Goal: Transaction & Acquisition: Purchase product/service

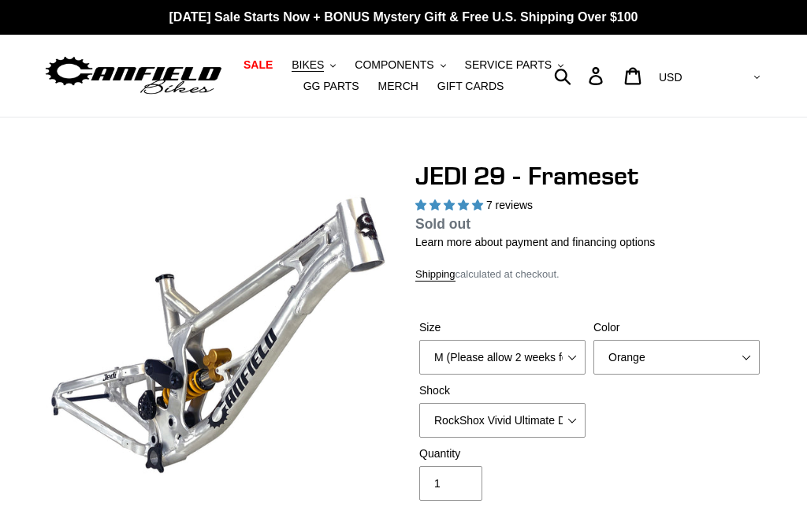
select select "highest-rating"
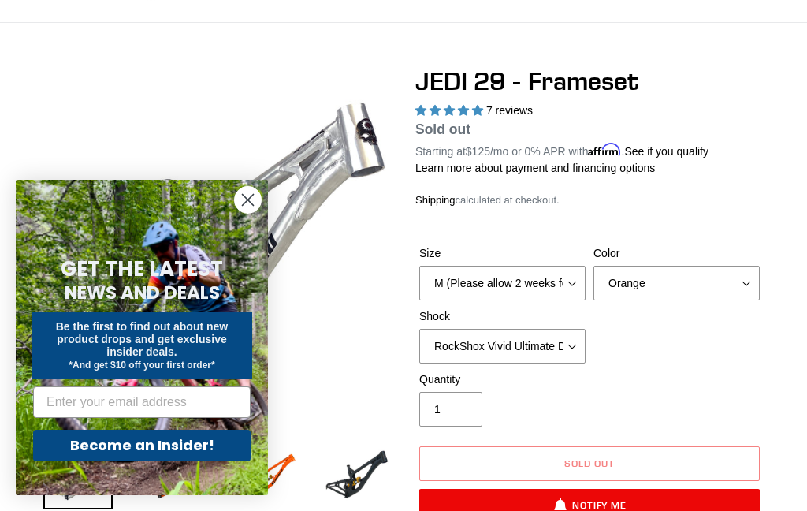
click at [233, 225] on div "GET THE LATEST NEWS AND DEALS Be the first to find out about new product drops …" at bounding box center [142, 357] width 221 height 276
click at [238, 197] on circle "Close dialog" at bounding box center [248, 200] width 26 height 26
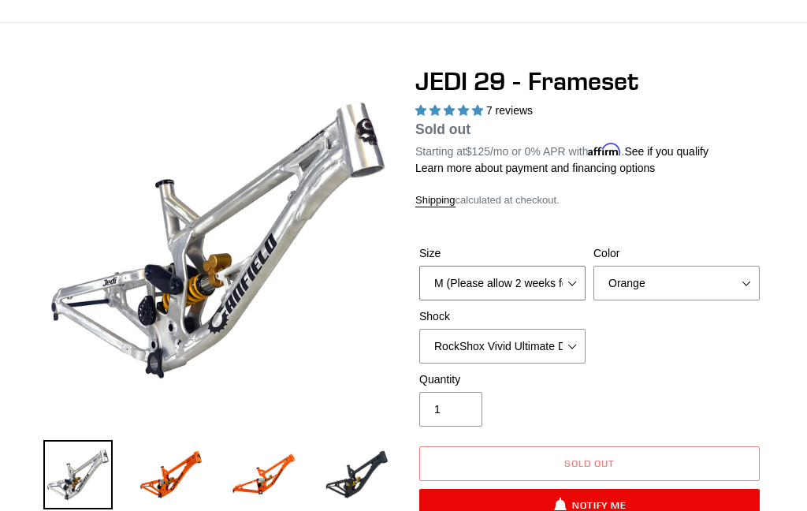
click at [568, 285] on select "M (Please allow 2 weeks for delivery) L (Please allow 2 weeks for delivery) XL" at bounding box center [502, 283] width 166 height 35
click at [665, 281] on select "Orange Raw Stealth Black" at bounding box center [676, 283] width 166 height 35
click at [659, 288] on select "Orange Raw Stealth Black" at bounding box center [676, 283] width 166 height 35
select select "Stealth Black"
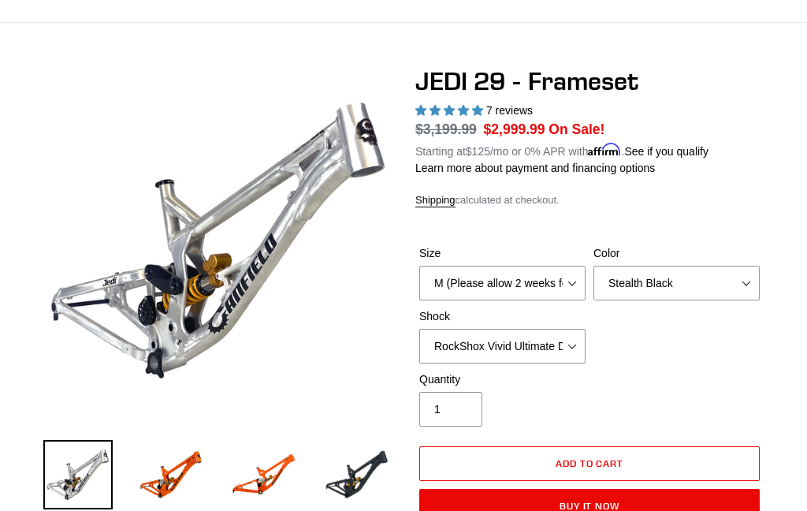
click at [268, 462] on img at bounding box center [263, 474] width 69 height 69
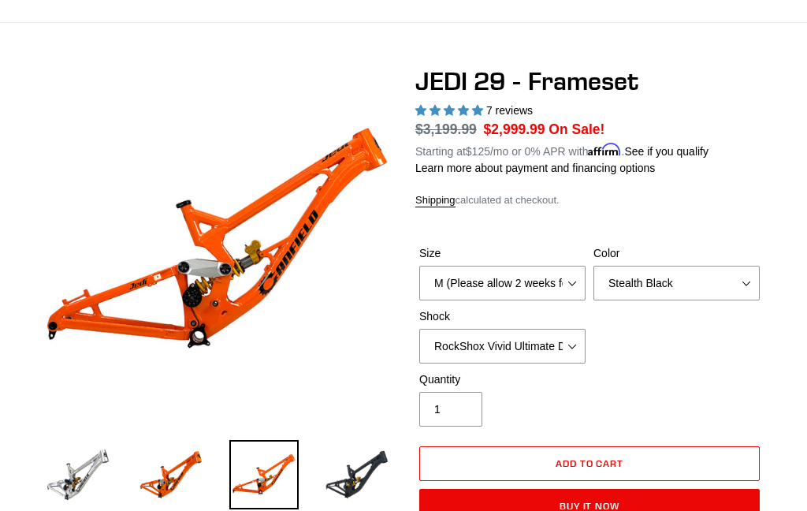
click at [336, 476] on img at bounding box center [356, 474] width 69 height 69
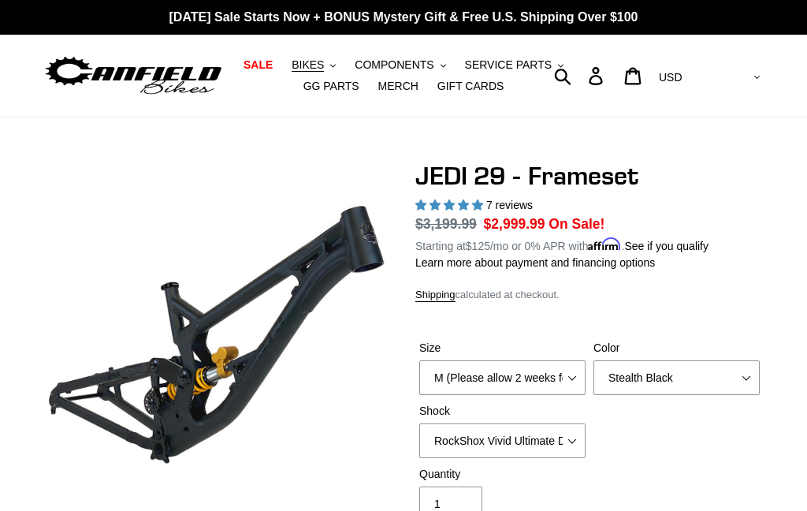
click at [314, 57] on button "BIKES .cls-1{fill:#231f20}" at bounding box center [314, 64] width 60 height 21
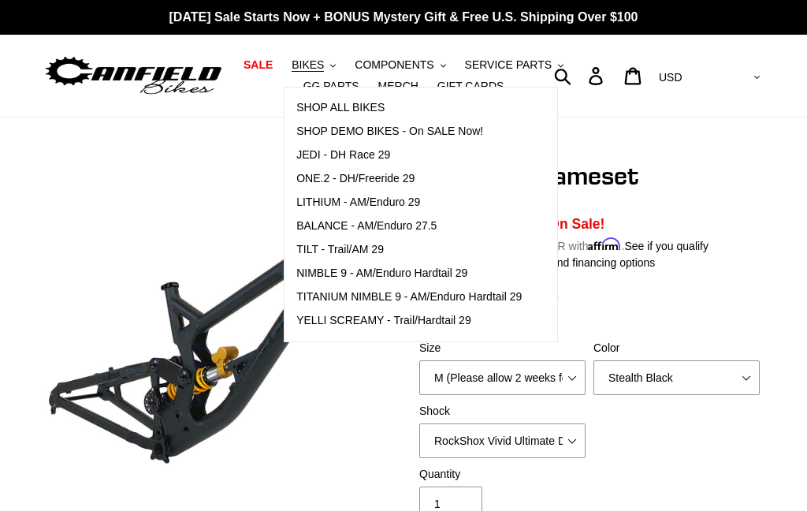
click at [325, 194] on link "LITHIUM - AM/Enduro 29" at bounding box center [408, 203] width 249 height 24
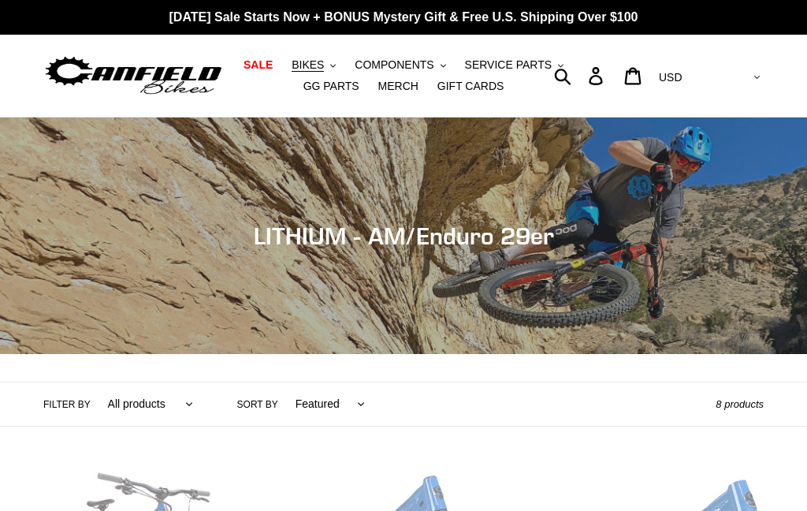
click at [318, 62] on span "BIKES" at bounding box center [308, 64] width 32 height 13
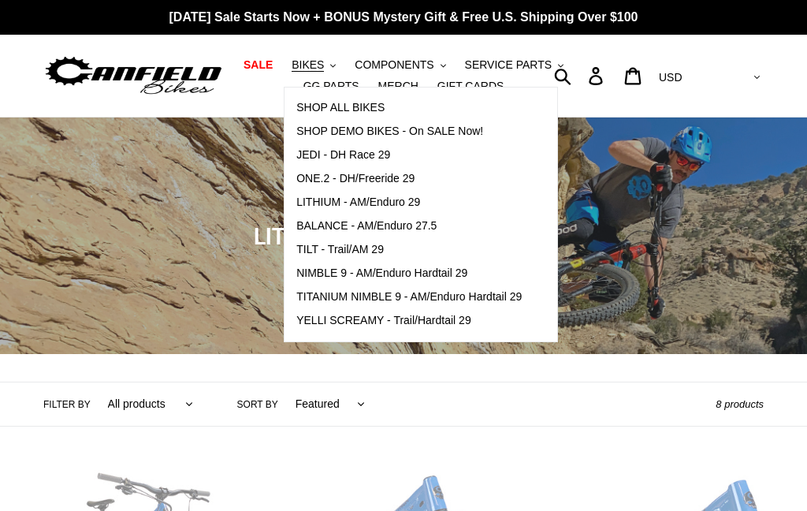
click at [317, 173] on span "ONE.2 - DH/Freeride 29" at bounding box center [355, 178] width 118 height 13
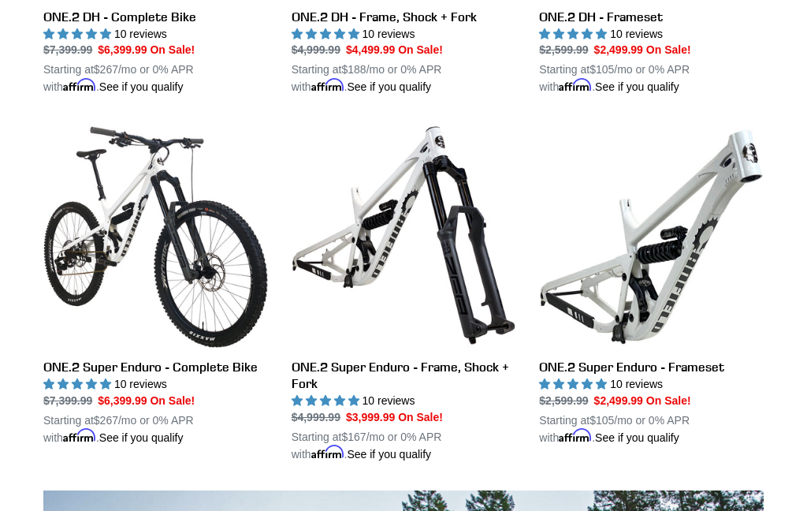
scroll to position [697, 0]
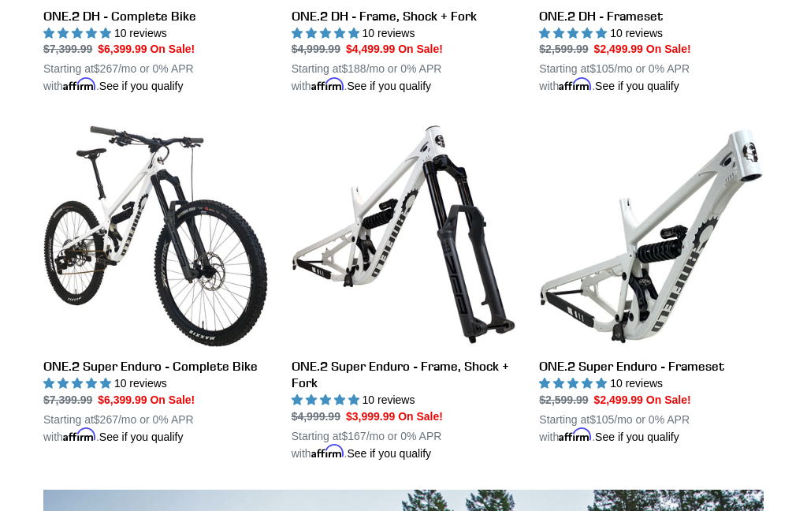
click at [106, 276] on link "ONE.2 Super Enduro - Complete Bike" at bounding box center [155, 283] width 225 height 322
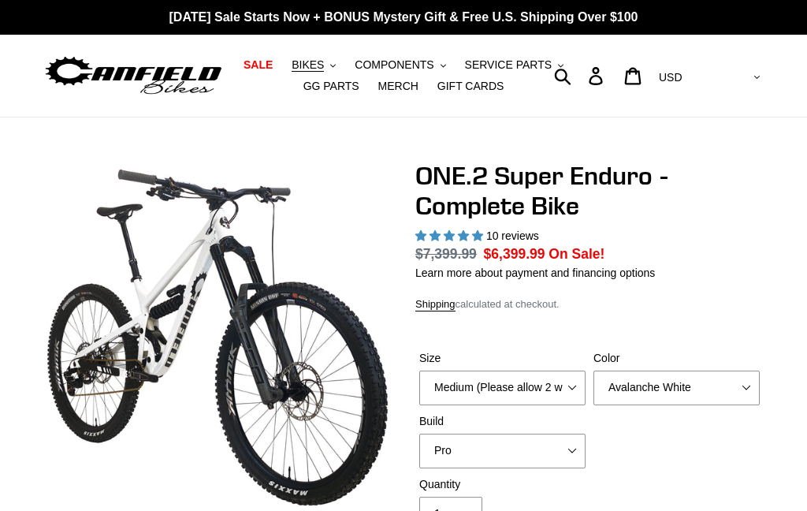
select select "highest-rating"
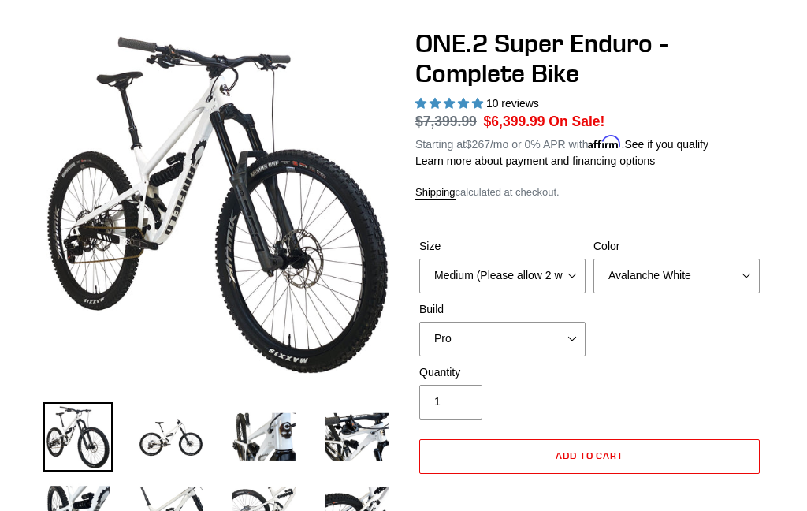
scroll to position [107, 0]
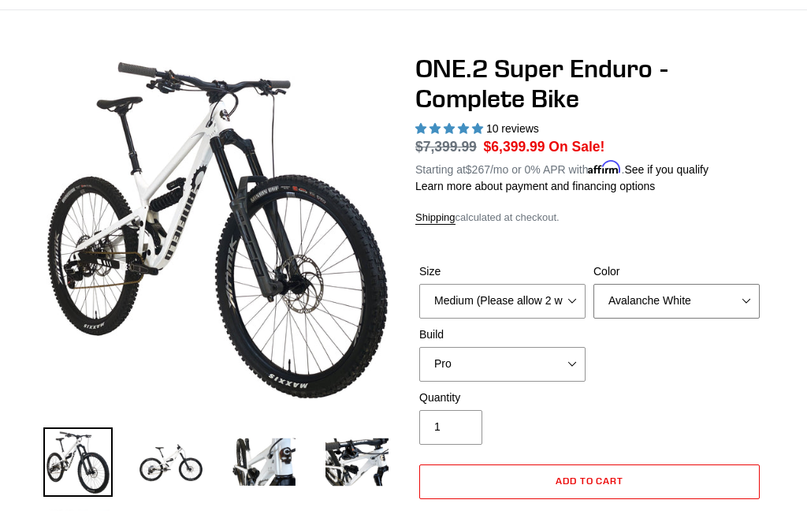
click at [699, 296] on select "Avalanche White Bentonite Grey" at bounding box center [676, 301] width 166 height 35
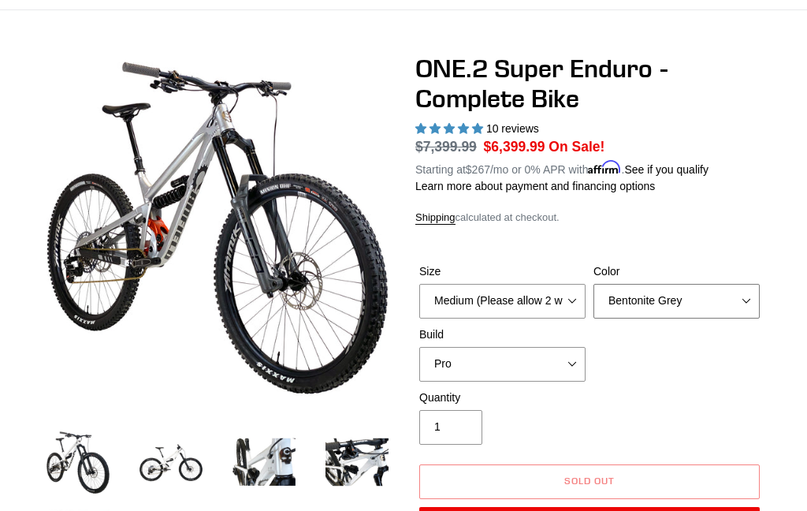
click at [699, 297] on select "Avalanche White Bentonite Grey" at bounding box center [676, 301] width 166 height 35
select select "Avalanche White"
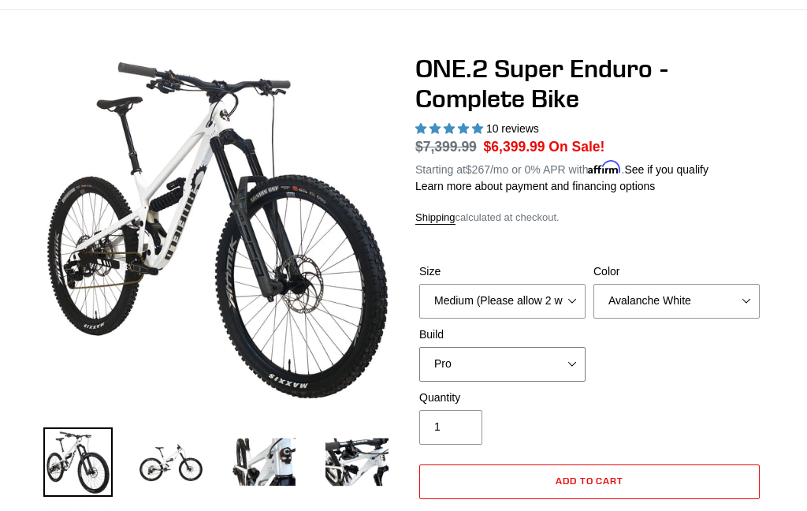
click at [545, 362] on select "Pro" at bounding box center [502, 364] width 166 height 35
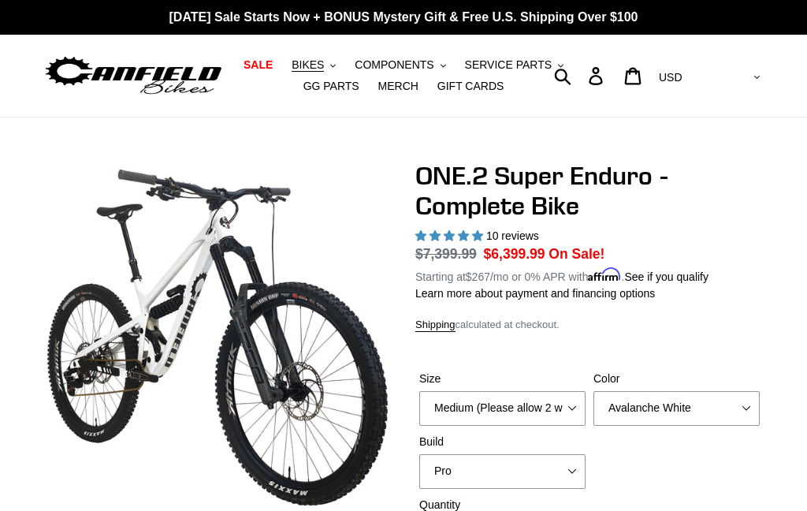
click at [304, 49] on nav "SALE BIKES .cls-1{fill:#231f20} SHOP ALL BIKES SHOP DEMO BIKES - On SALE Now! J…" at bounding box center [404, 76] width 360 height 82
click at [321, 69] on span "BIKES" at bounding box center [308, 64] width 32 height 13
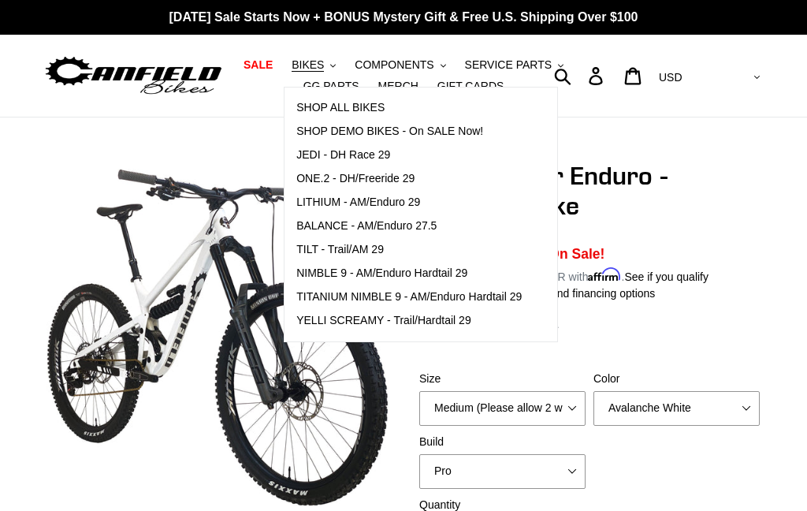
click at [321, 176] on span "ONE.2 - DH/Freeride 29" at bounding box center [355, 178] width 118 height 13
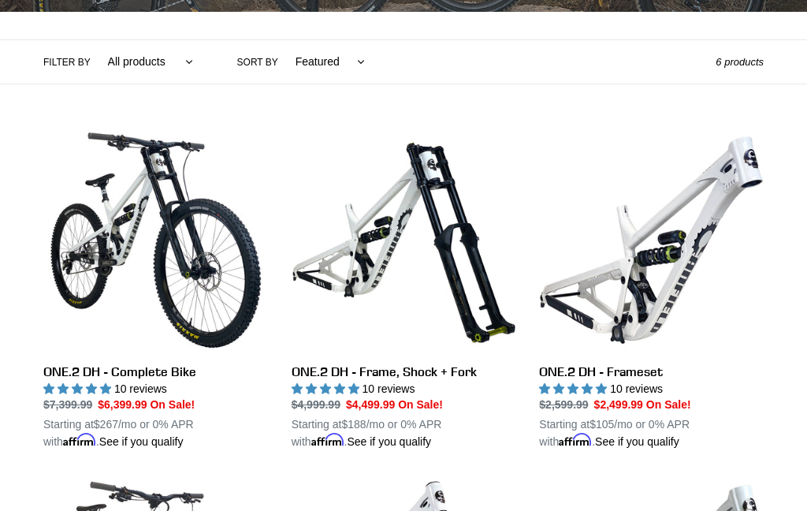
scroll to position [342, 0]
click at [406, 277] on link "ONE.2 DH - Frame, Shock + Fork" at bounding box center [404, 289] width 225 height 322
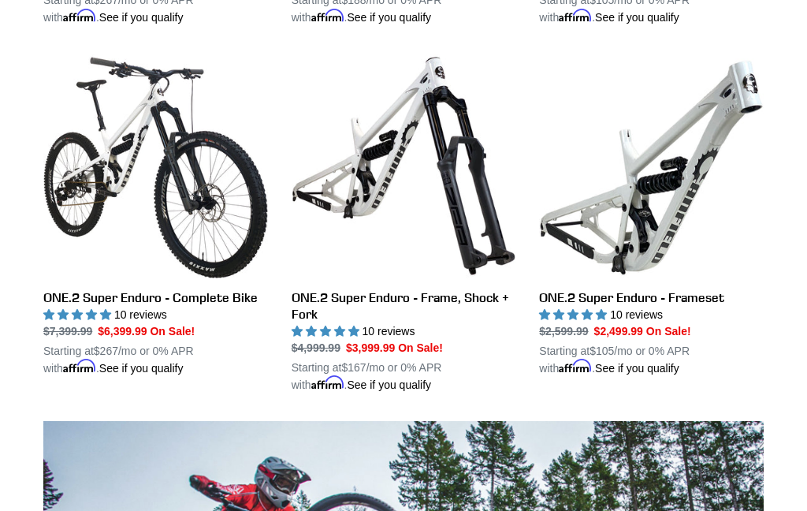
scroll to position [769, 0]
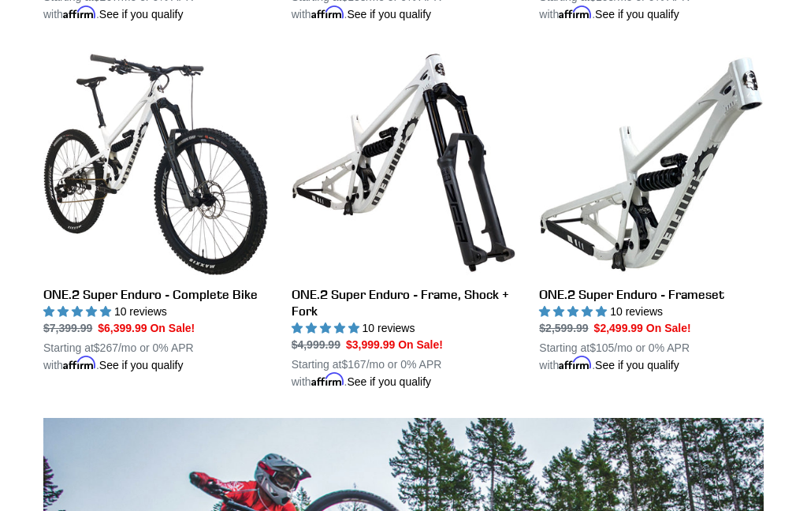
click at [730, 287] on link "ONE.2 Super Enduro - Frameset" at bounding box center [651, 211] width 225 height 322
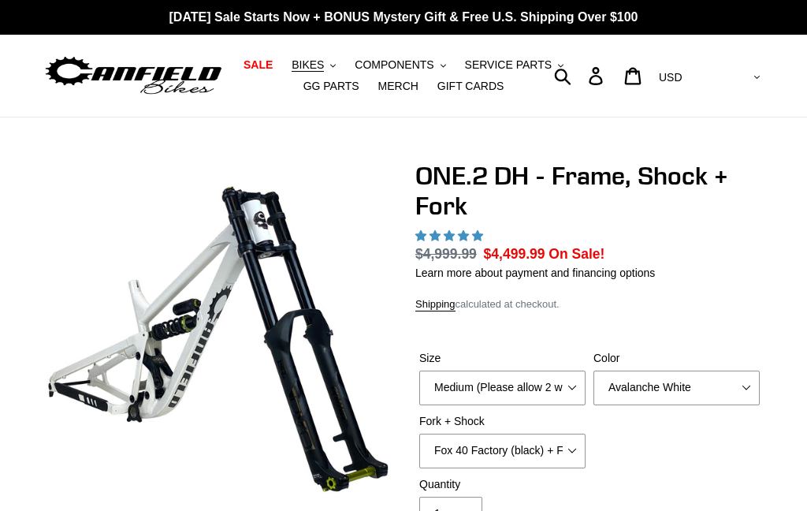
scroll to position [136, 0]
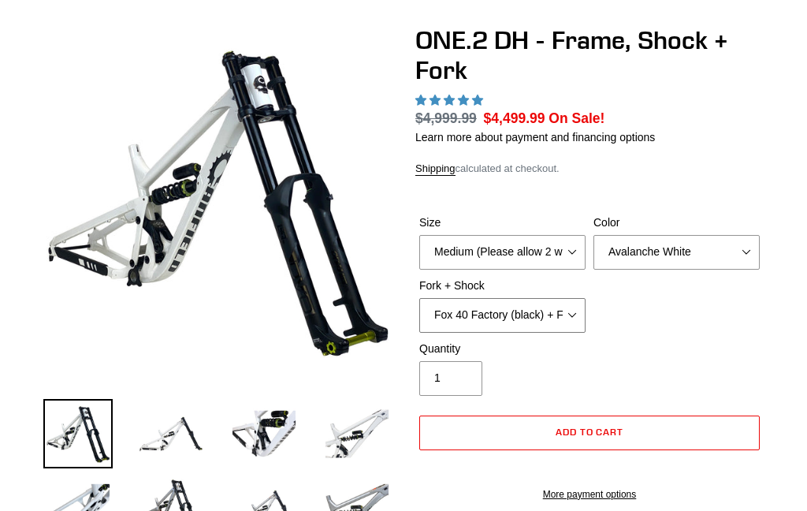
click at [568, 313] on select "Fox 40 Factory (black) + Fox DHX2 250x75 Fox 40 Factory (orange) + Fox DHX2 250…" at bounding box center [502, 315] width 166 height 35
select select "highest-rating"
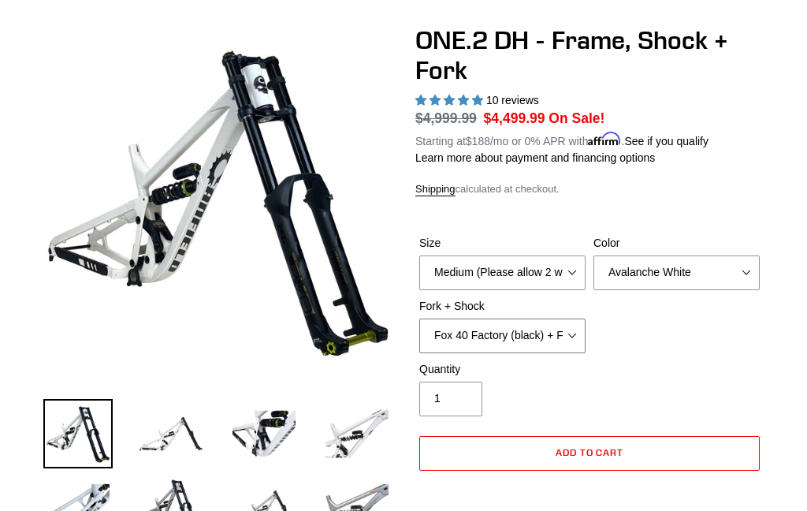
select select "RockShox BoXXer Ultimate 35mm (red) + RockShox Vivid DH Coil"
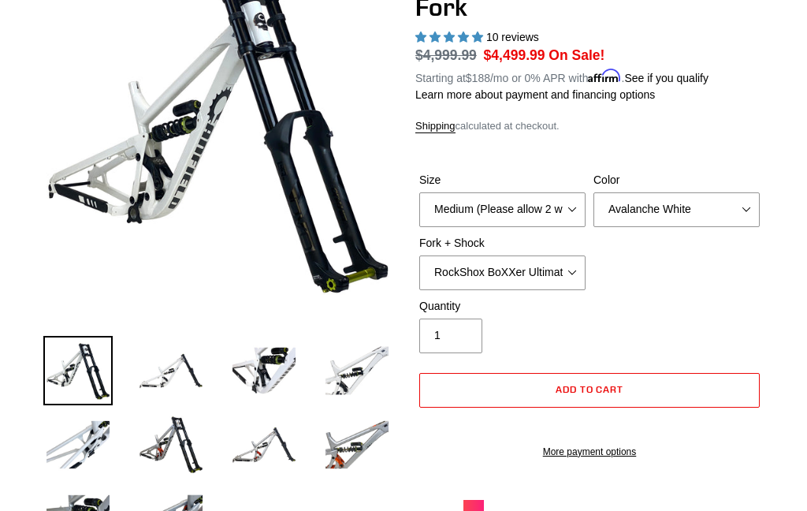
click at [258, 402] on img at bounding box center [263, 370] width 69 height 69
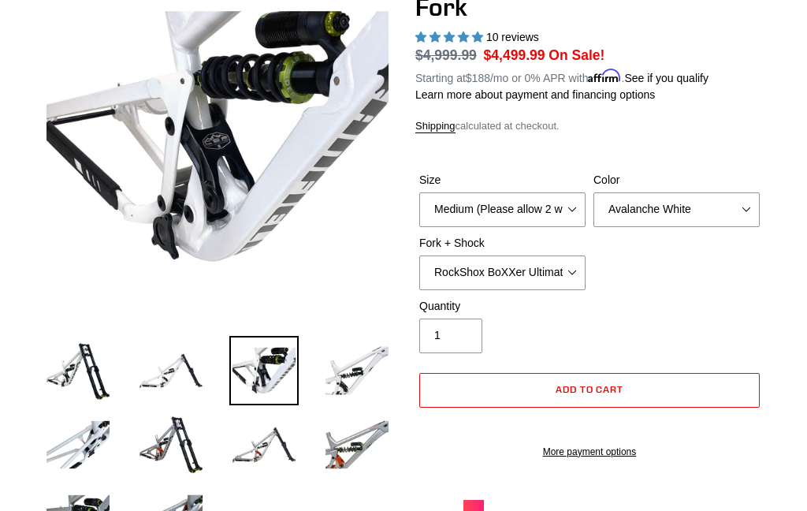
click at [347, 361] on img at bounding box center [356, 370] width 69 height 69
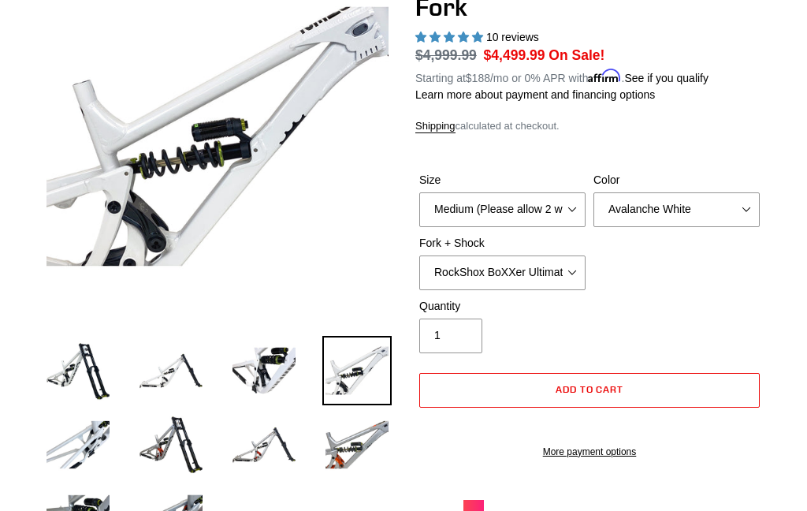
click at [65, 449] on img at bounding box center [77, 444] width 69 height 69
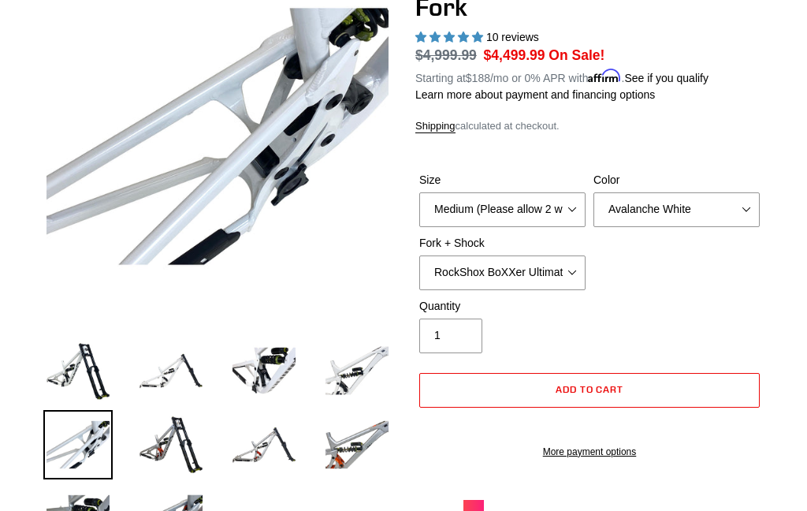
click at [166, 449] on img at bounding box center [170, 444] width 69 height 69
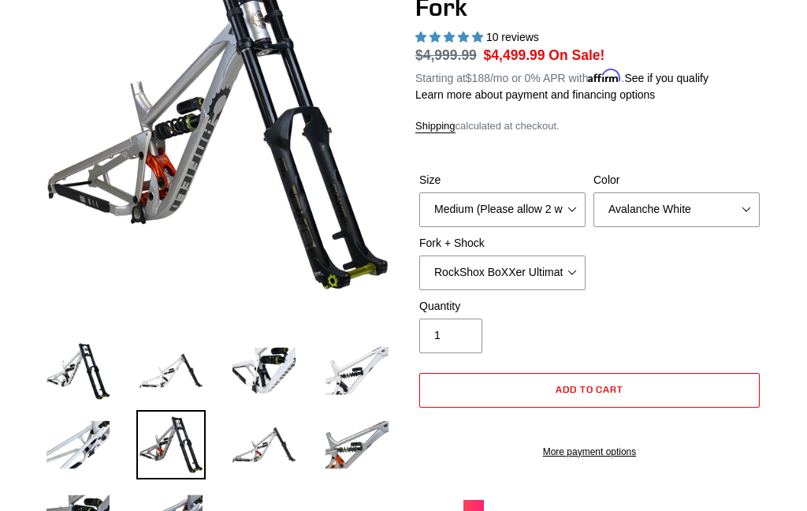
click at [251, 474] on img at bounding box center [263, 444] width 69 height 69
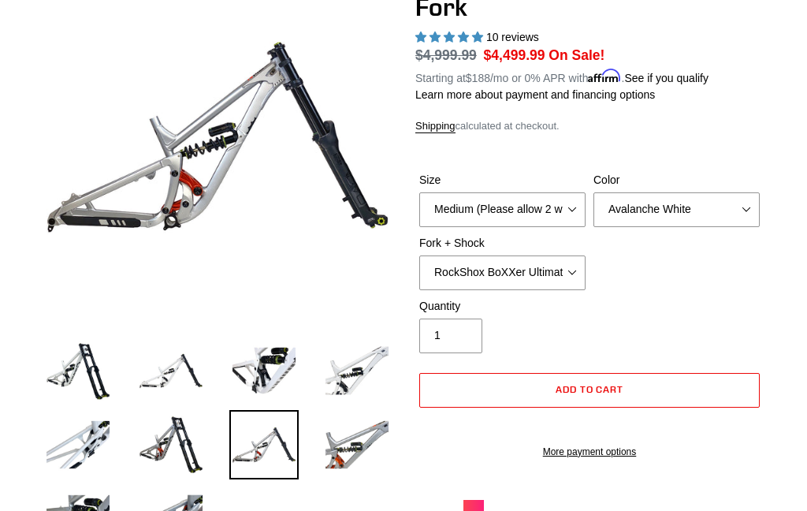
click at [382, 414] on img at bounding box center [356, 444] width 69 height 69
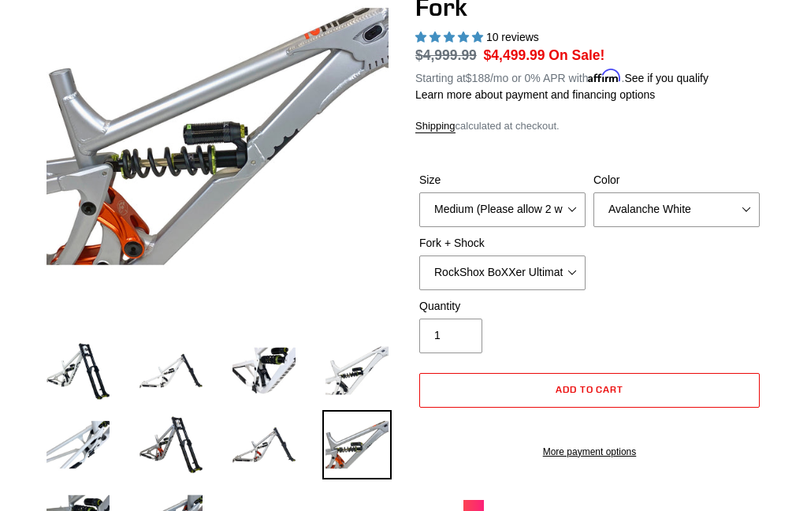
click at [50, 499] on img at bounding box center [77, 518] width 69 height 69
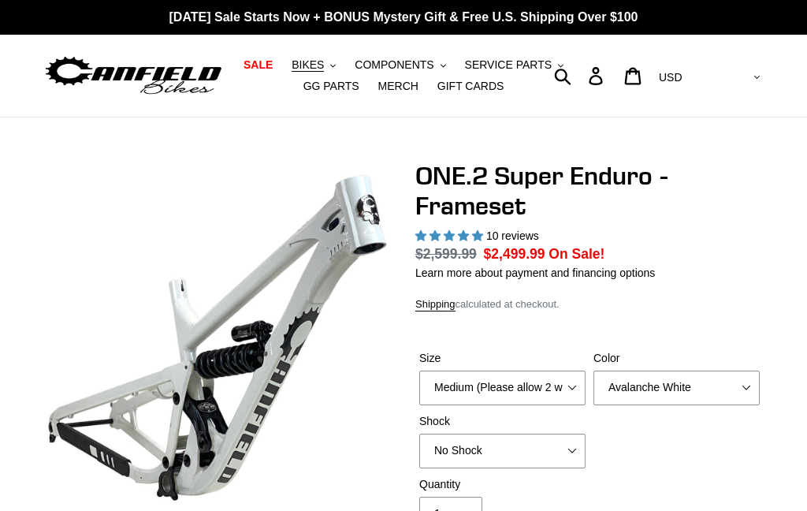
select select "highest-rating"
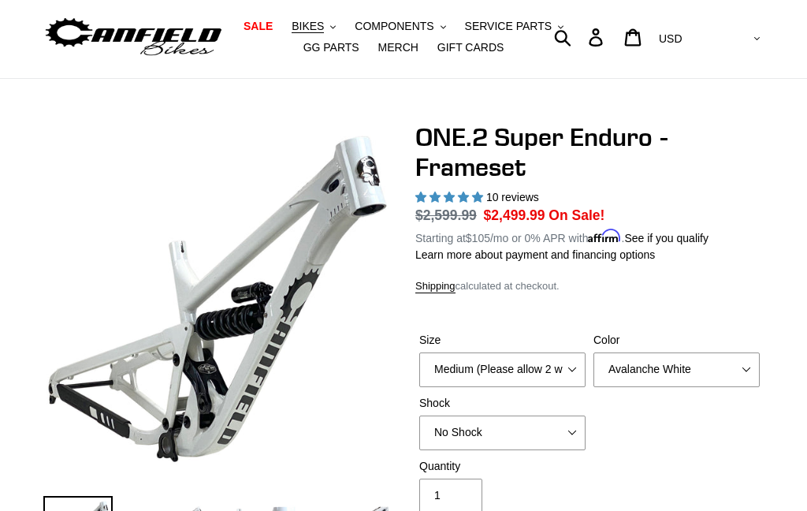
scroll to position [80, 0]
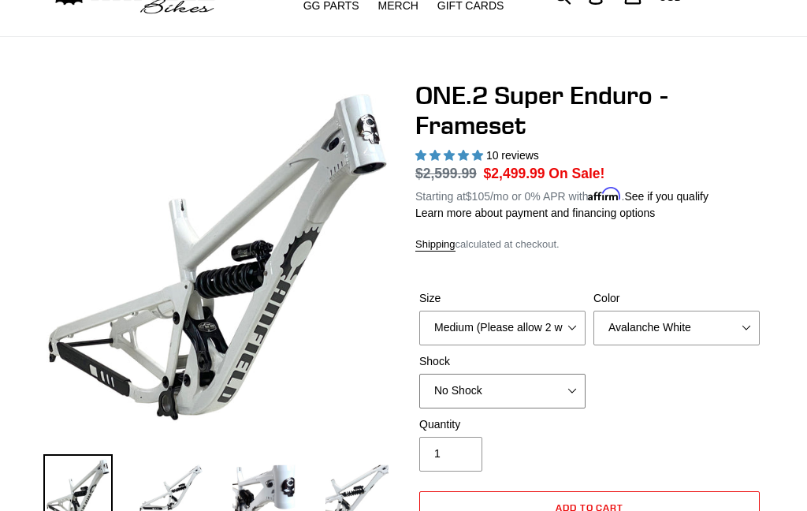
click at [546, 399] on select "No Shock RockShox Vivid Coil" at bounding box center [502, 391] width 166 height 35
click at [559, 323] on select "Medium (Please allow 2 weeks for delivery) Large (Sold Out)" at bounding box center [502, 327] width 166 height 35
click at [708, 315] on select "Avalanche White Bentonite Grey" at bounding box center [676, 327] width 166 height 35
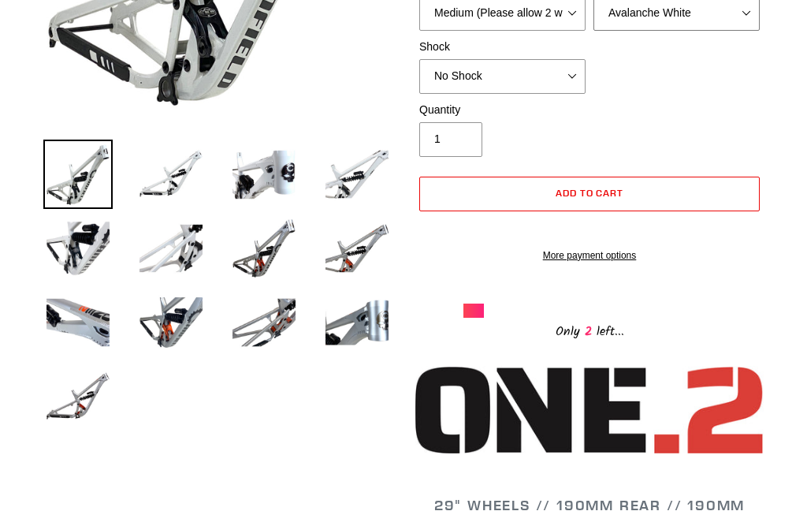
scroll to position [397, 0]
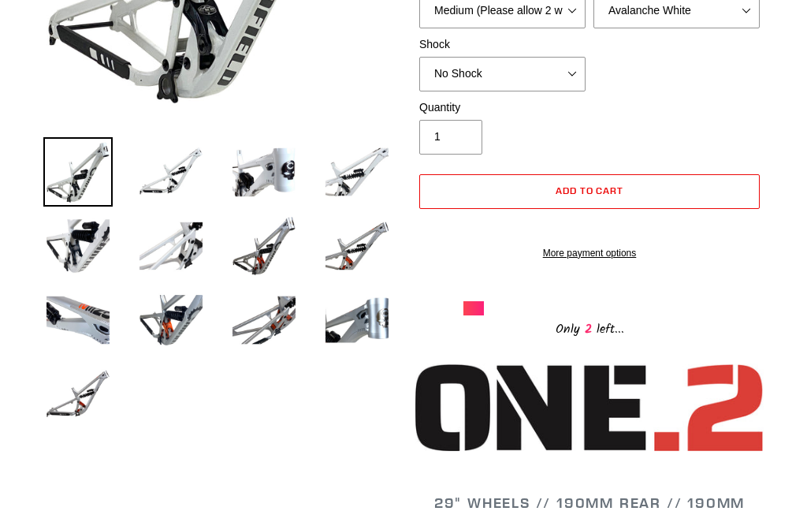
click at [694, 184] on button "Add to cart" at bounding box center [589, 191] width 340 height 35
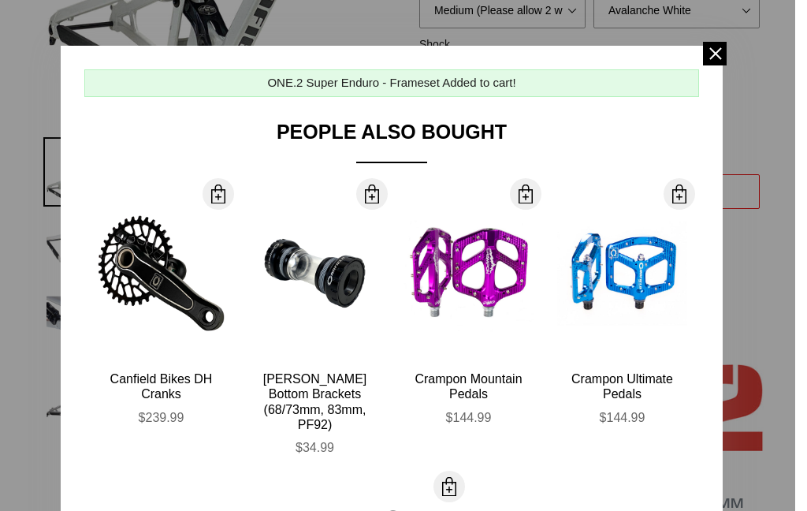
scroll to position [0, 0]
click at [712, 57] on span at bounding box center [715, 54] width 24 height 24
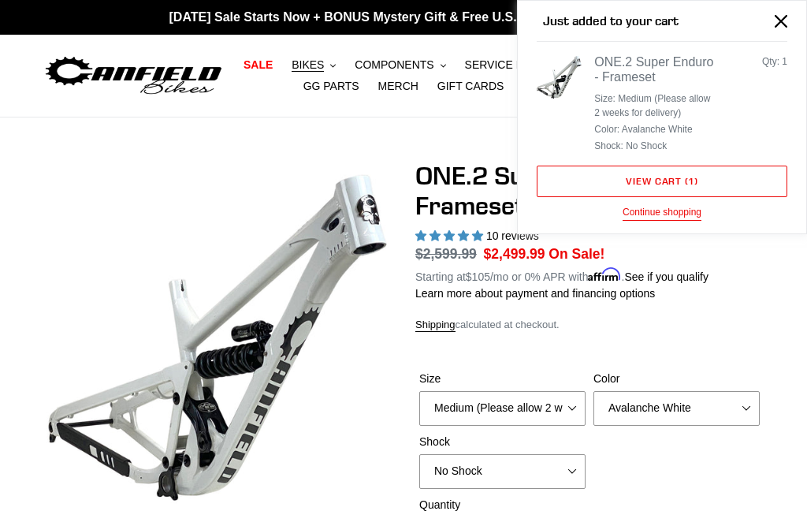
click at [785, 17] on icon "Close" at bounding box center [781, 21] width 13 height 13
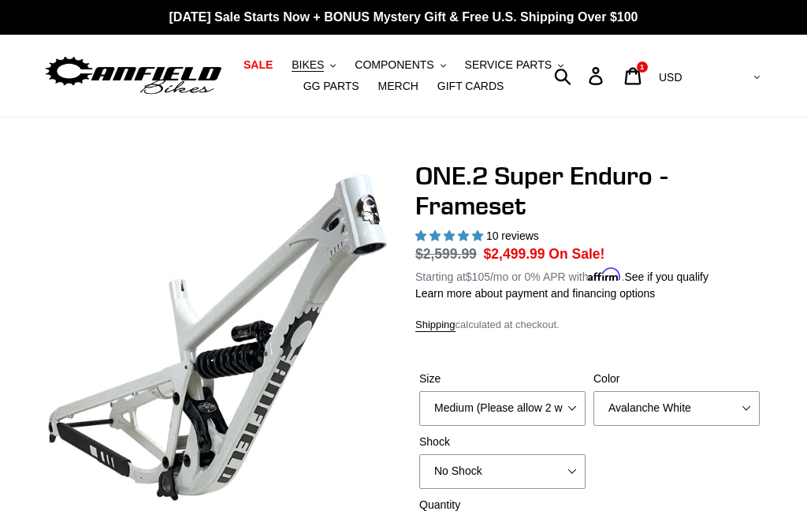
click at [324, 87] on span "GG PARTS" at bounding box center [331, 86] width 56 height 13
